Goal: Task Accomplishment & Management: Use online tool/utility

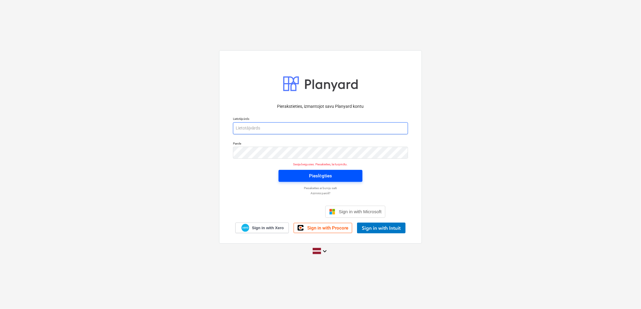
type input "[PERSON_NAME][EMAIL_ADDRESS][DOMAIN_NAME]"
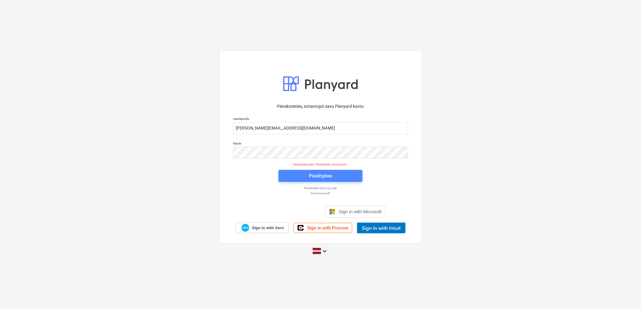
click at [359, 174] on button "Pieslēgties" at bounding box center [320, 176] width 84 height 12
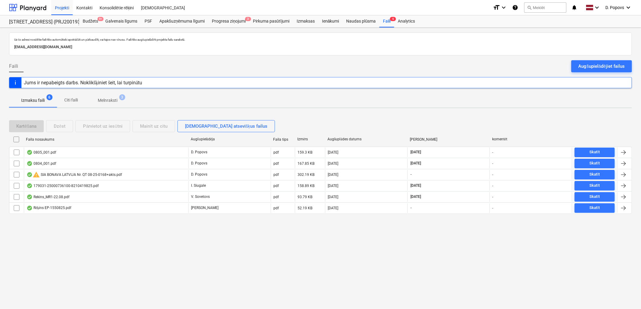
click at [219, 271] on div "Uz šo adresi nosūtītie faili tiks automātiski apstrādāti un pārbaudīti, vai taj…" at bounding box center [320, 169] width 641 height 282
click at [578, 65] on div "Augšupielādējiet failus" at bounding box center [601, 66] width 46 height 8
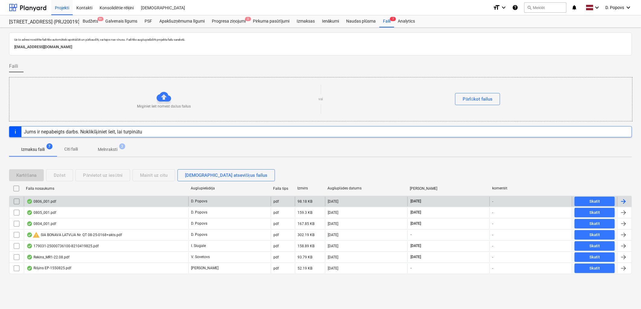
click at [117, 204] on div "0806_001.pdf" at bounding box center [106, 202] width 164 height 10
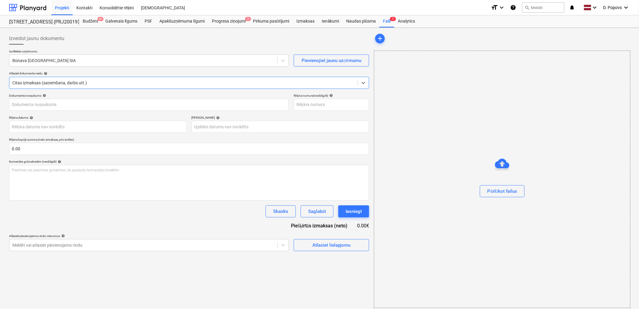
type input "1"
type input "[DATE]"
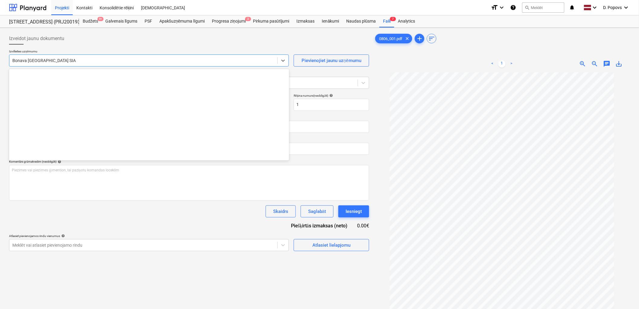
click at [34, 63] on div at bounding box center [143, 61] width 262 height 6
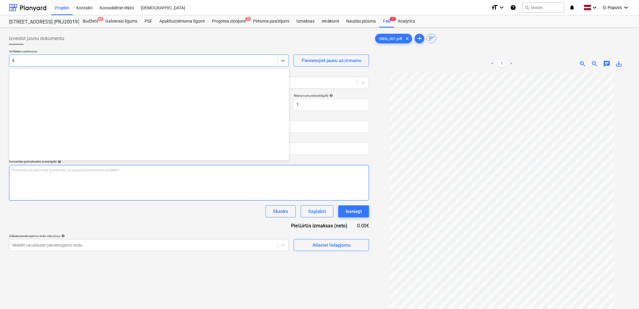
scroll to position [1108, 0]
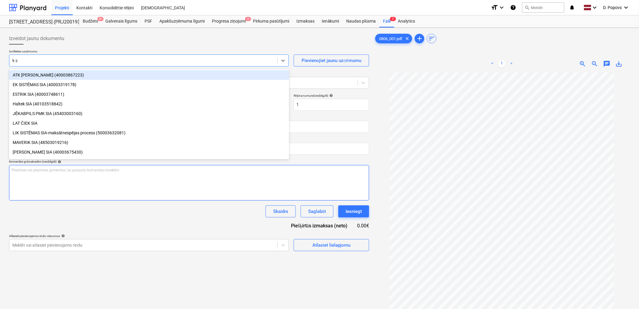
type input "k se"
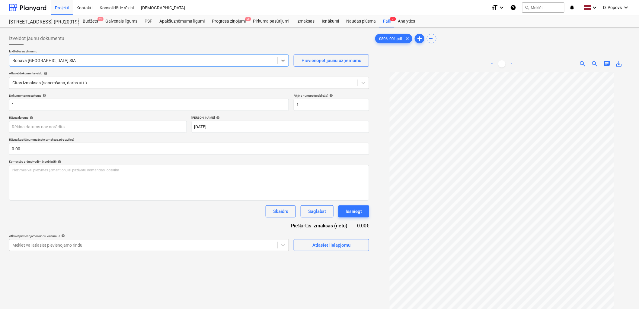
drag, startPoint x: 29, startPoint y: 60, endPoint x: -2, endPoint y: 61, distance: 30.5
click at [0, 61] on html "Projekti Kontakti Konsolidētie rēķini Iesūtne format_size keyboard_arrow_down h…" at bounding box center [319, 154] width 639 height 309
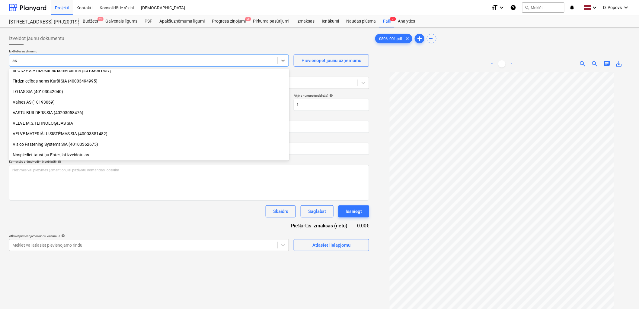
scroll to position [817, 0]
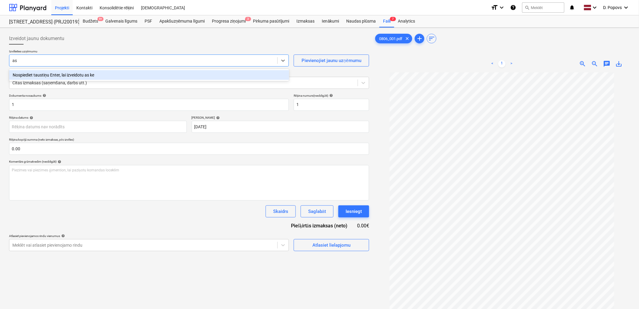
type input "a"
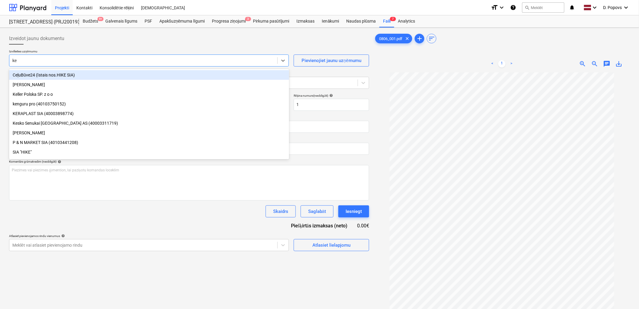
type input "kes"
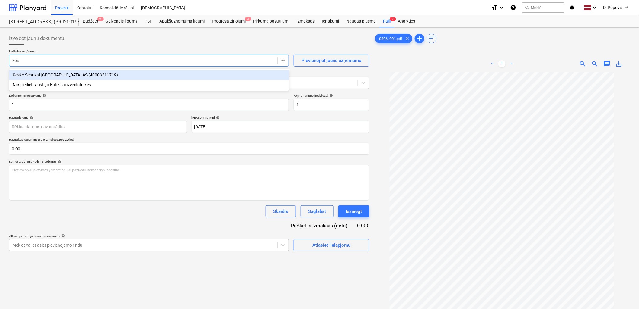
click at [62, 76] on div "Kesko Senukai [GEOGRAPHIC_DATA] AS (40003311719)" at bounding box center [149, 75] width 280 height 10
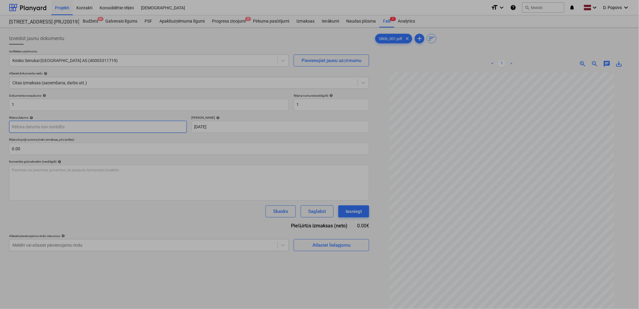
click at [61, 132] on body "Projekti Kontakti Konsolidētie rēķini Iesūtne format_size keyboard_arrow_down h…" at bounding box center [319, 154] width 639 height 309
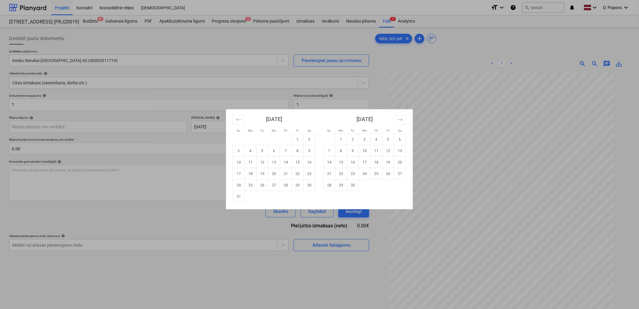
click at [138, 219] on div "Su Mo Tu We Th Fr Sa Su Mo Tu We Th Fr Sa [DATE] 1 2 3 4 5 6 7 8 9 10 11 12 13 …" at bounding box center [319, 154] width 639 height 309
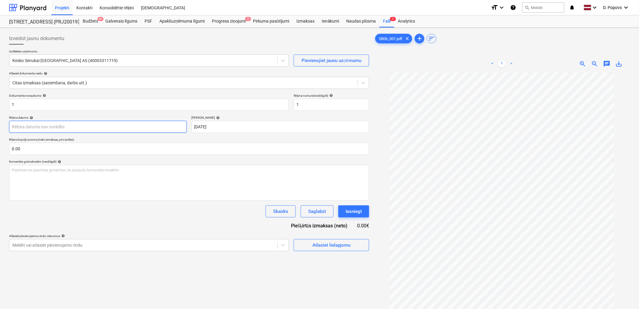
click at [53, 127] on body "Projekti Kontakti Konsolidētie rēķini Iesūtne format_size keyboard_arrow_down h…" at bounding box center [319, 154] width 639 height 309
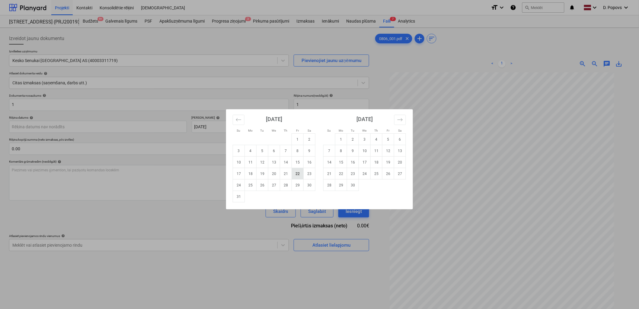
click at [296, 175] on td "22" at bounding box center [298, 173] width 12 height 11
type input "[DATE]"
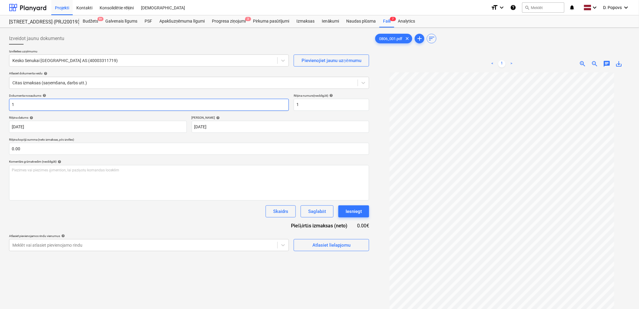
click at [74, 104] on input "1" at bounding box center [149, 105] width 280 height 12
drag, startPoint x: 26, startPoint y: 110, endPoint x: -1, endPoint y: 110, distance: 26.8
click at [0, 110] on html "Projekti Kontakti Konsolidētie rēķini Iesūtne format_size keyboard_arrow_down h…" at bounding box center [319, 154] width 639 height 309
drag, startPoint x: 13, startPoint y: 105, endPoint x: 7, endPoint y: 105, distance: 6.3
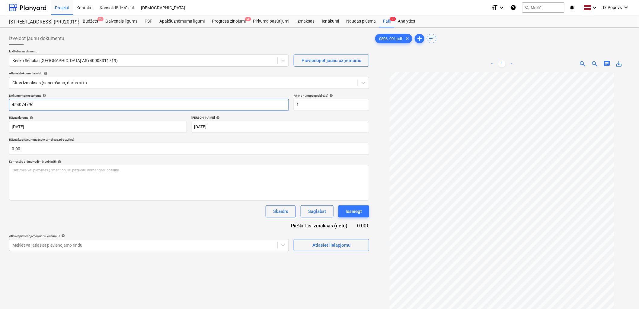
click at [7, 105] on div "Izveidot jaunu dokumentu Izvēlieties uzņēmumu Kesko Senukai [GEOGRAPHIC_DATA] A…" at bounding box center [189, 198] width 365 height 337
type input "454074796"
click at [321, 108] on input "1" at bounding box center [330, 105] width 75 height 12
paste input "454074796"
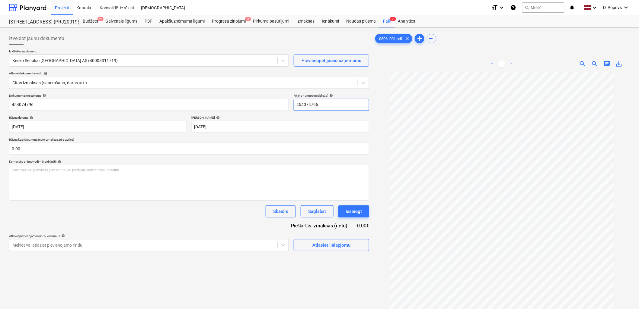
type input "454074796"
click at [140, 219] on div "Dokumenta nosaukums help 454074796 Rēķina numurs (neobligāti) help 454074796 Rē…" at bounding box center [189, 173] width 360 height 158
click at [344, 252] on div "Izveidot jaunu dokumentu Izvēlieties uzņēmumu Kesko Senukai [GEOGRAPHIC_DATA] A…" at bounding box center [189, 198] width 365 height 337
click at [343, 249] on div "Atlasiet lielapjomu" at bounding box center [331, 246] width 38 height 8
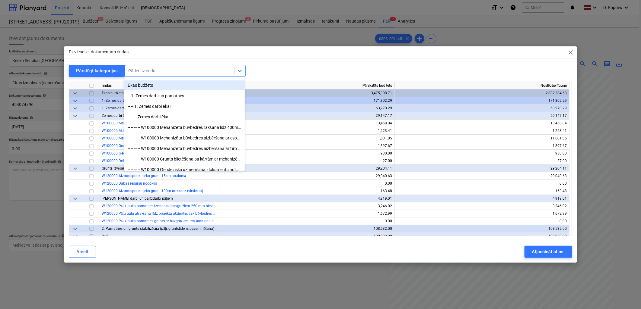
click at [150, 73] on div at bounding box center [179, 71] width 103 height 6
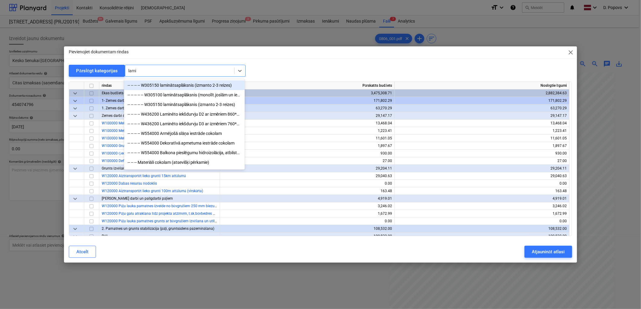
type input "lamin"
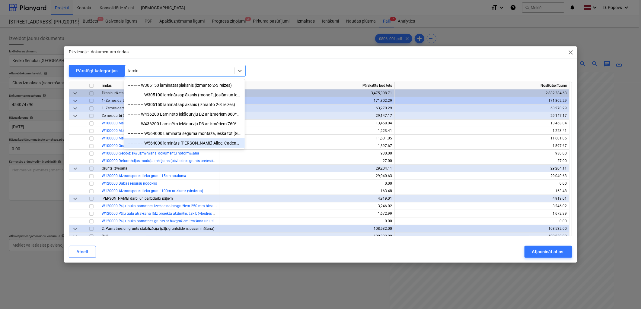
click at [207, 144] on div "-- -- -- -- -- W564000 lamināts [PERSON_NAME] Alloc, Cadenza, Legato Light natu…" at bounding box center [184, 143] width 121 height 10
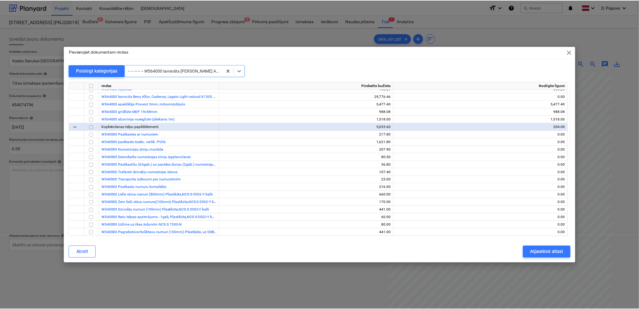
scroll to position [3310, 0]
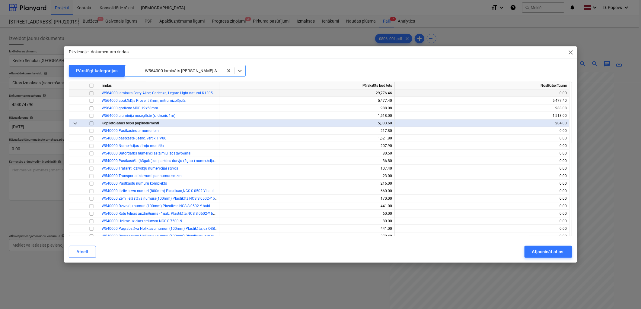
click at [95, 93] on input "checkbox" at bounding box center [91, 93] width 7 height 7
drag, startPoint x: 539, startPoint y: 245, endPoint x: 542, endPoint y: 255, distance: 10.4
click at [541, 251] on div "Atcelt Atjaunināt atlasi" at bounding box center [320, 252] width 510 height 17
click at [542, 255] on div "Atjaunināt atlasi" at bounding box center [547, 252] width 33 height 8
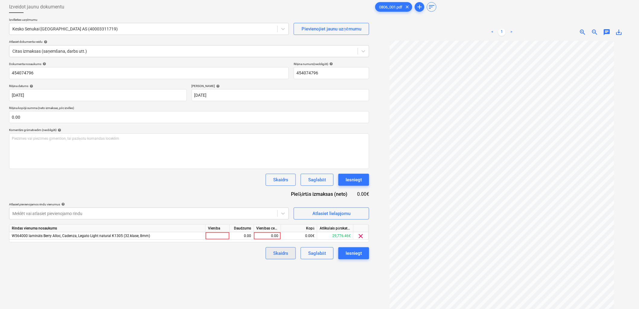
scroll to position [33, 0]
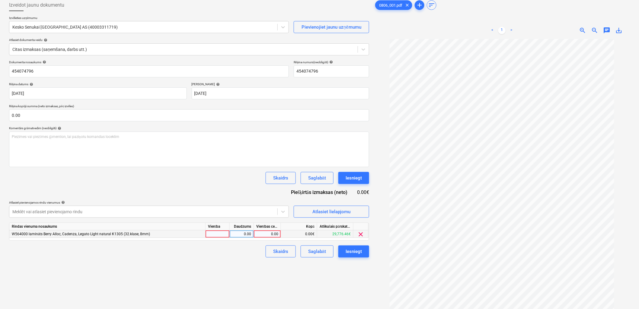
click at [272, 235] on div "0.00" at bounding box center [267, 235] width 22 height 8
type input "369.74"
click at [186, 275] on div "Izveidot jaunu dokumentu Izvēlieties uzņēmumu Kesko Senukai [GEOGRAPHIC_DATA] A…" at bounding box center [189, 165] width 365 height 337
click at [317, 254] on div "Saglabāt" at bounding box center [317, 252] width 18 height 8
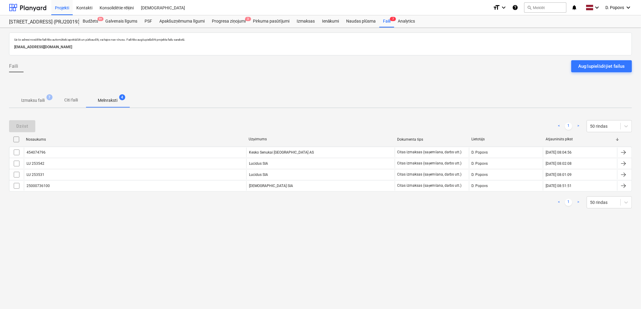
click at [32, 104] on span "Izmaksu faili 7" at bounding box center [33, 100] width 48 height 11
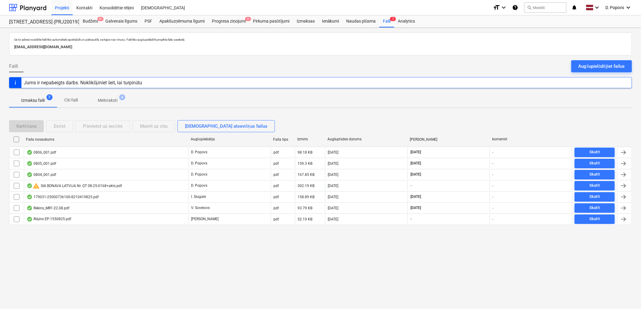
click at [81, 103] on span "Citi faili" at bounding box center [71, 100] width 29 height 10
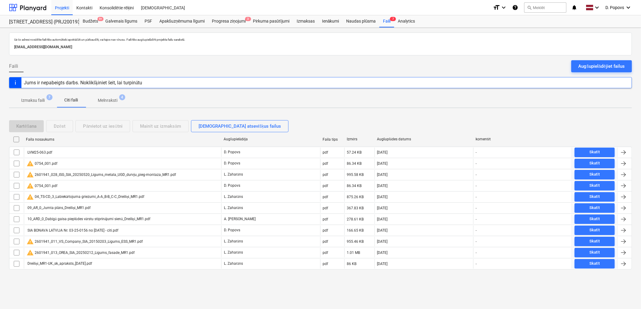
click at [119, 103] on span "Melnraksti 4" at bounding box center [107, 100] width 29 height 6
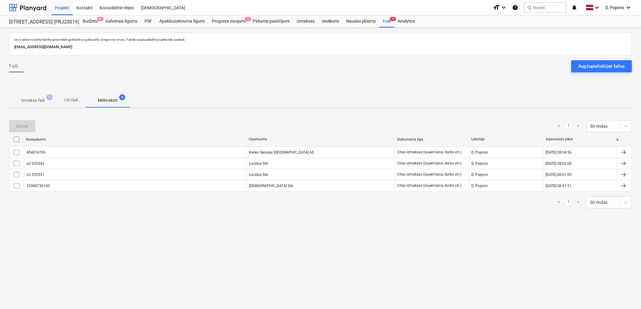
click at [47, 96] on span "7" at bounding box center [49, 97] width 6 height 6
